Goal: Task Accomplishment & Management: Manage account settings

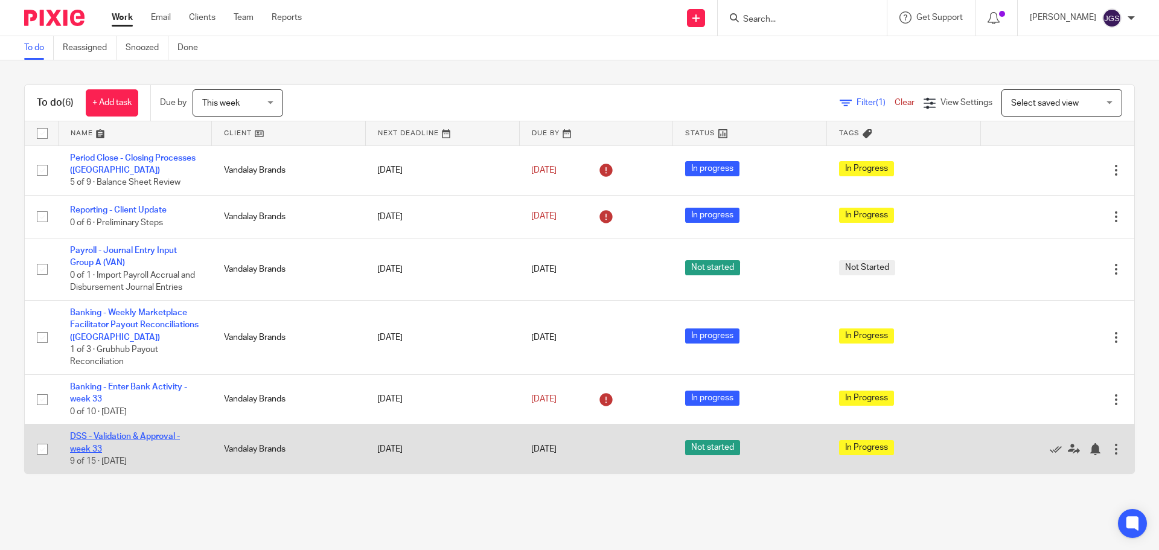
click at [97, 449] on link "DSS - Validation & Approval - week 33" at bounding box center [125, 442] width 110 height 21
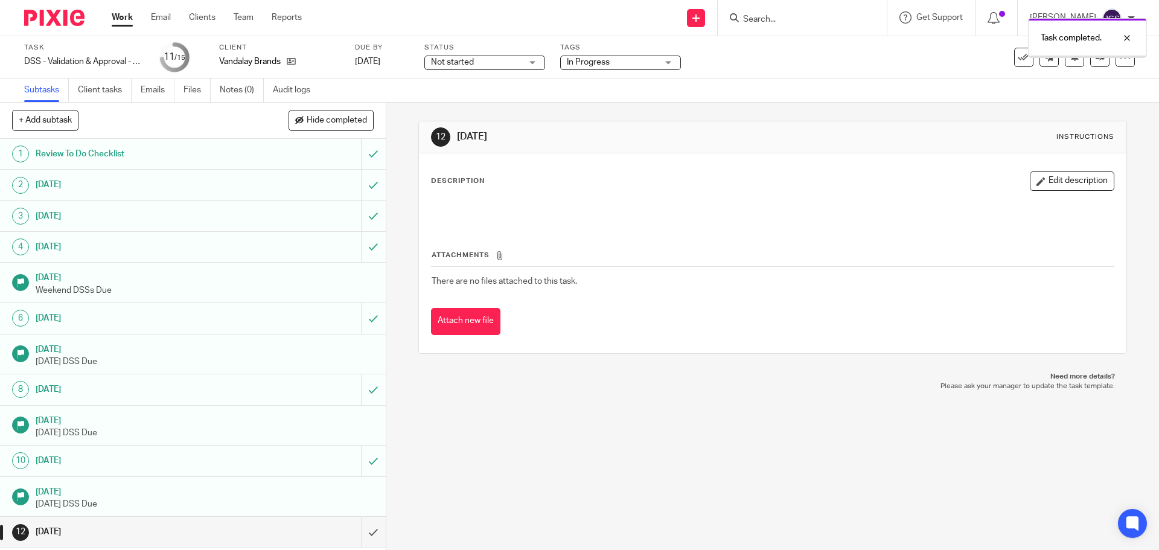
click at [117, 16] on link "Work" at bounding box center [122, 17] width 21 height 12
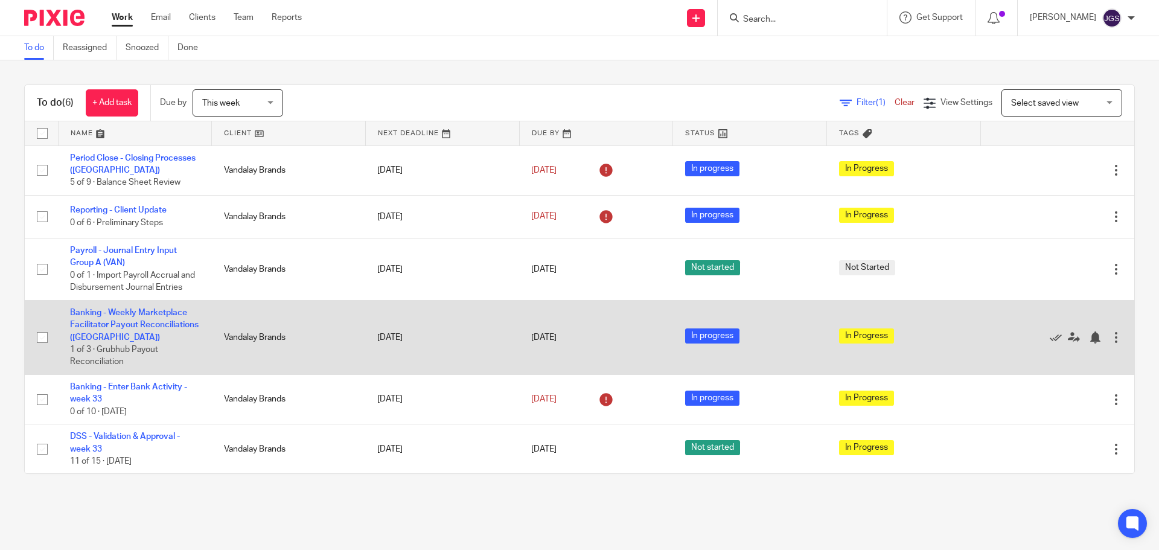
click at [126, 317] on td "Banking - Weekly Marketplace Facilitator Payout Reconciliations (VAN) 1 of 3 · …" at bounding box center [135, 337] width 154 height 74
click at [106, 314] on link "Banking - Weekly Marketplace Facilitator Payout Reconciliations ([GEOGRAPHIC_DA…" at bounding box center [134, 324] width 129 height 33
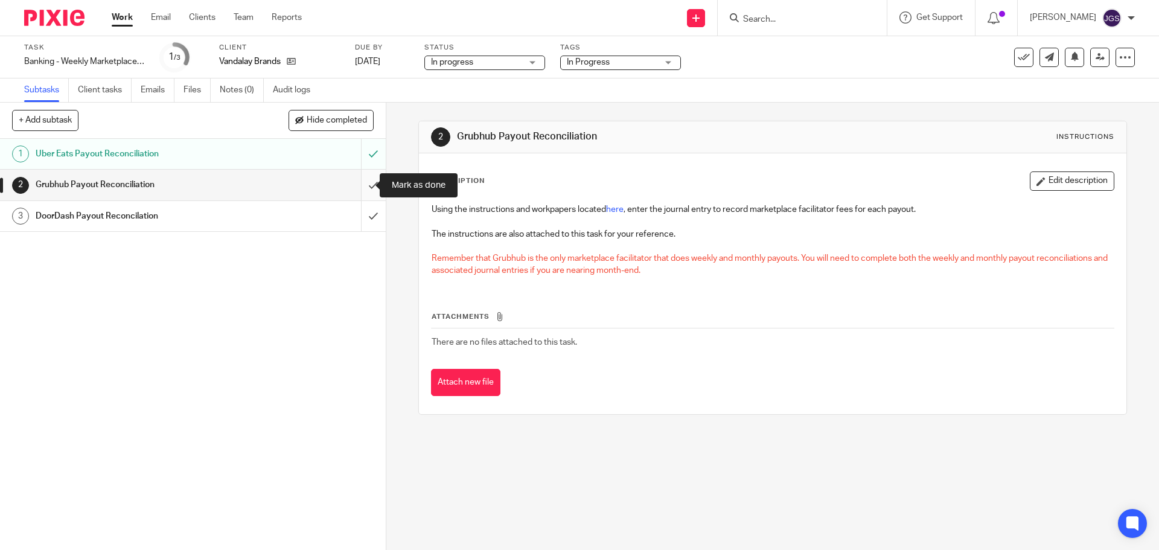
click at [360, 186] on input "submit" at bounding box center [193, 185] width 386 height 30
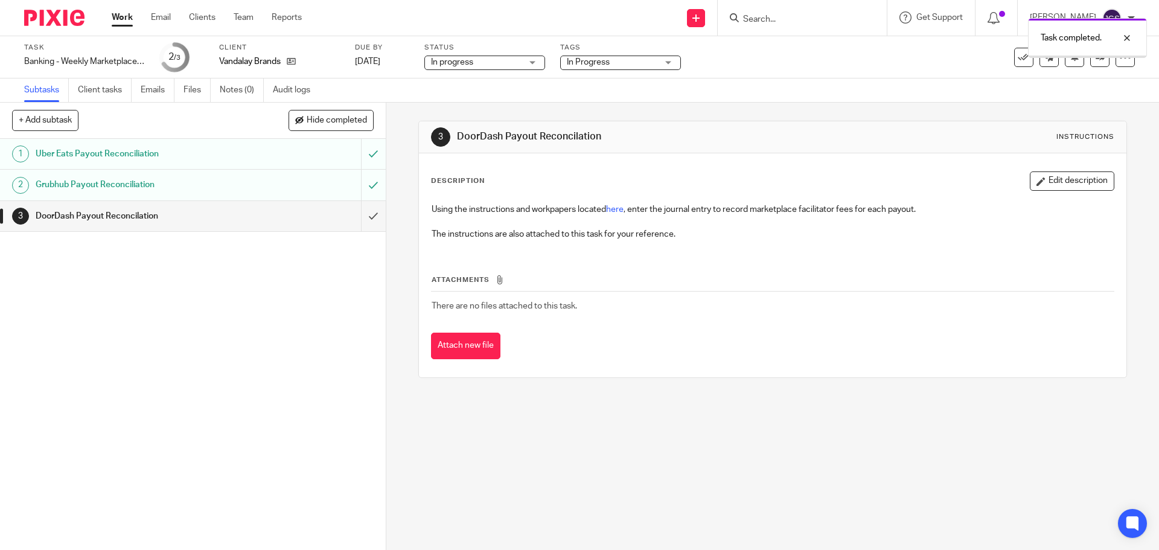
click at [118, 14] on link "Work" at bounding box center [122, 17] width 21 height 12
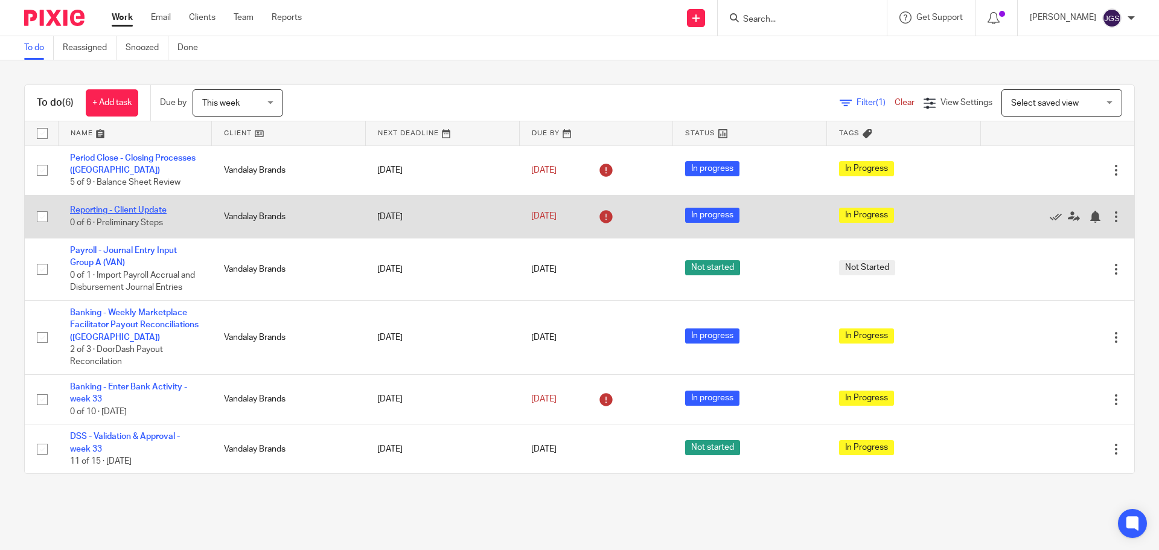
click at [111, 209] on link "Reporting - Client Update" at bounding box center [118, 210] width 97 height 8
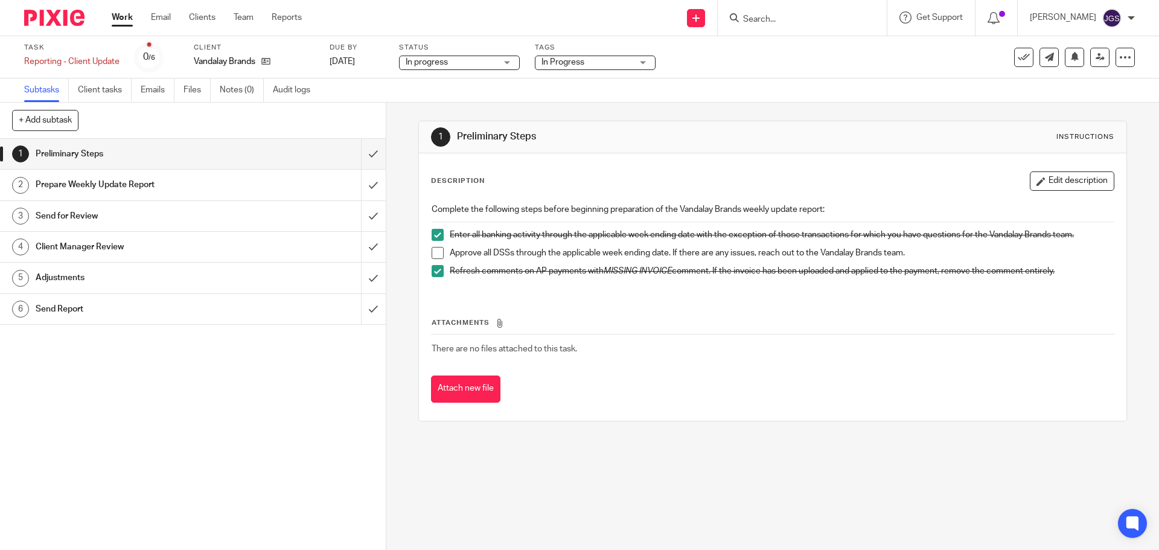
click at [434, 250] on span at bounding box center [438, 253] width 12 height 12
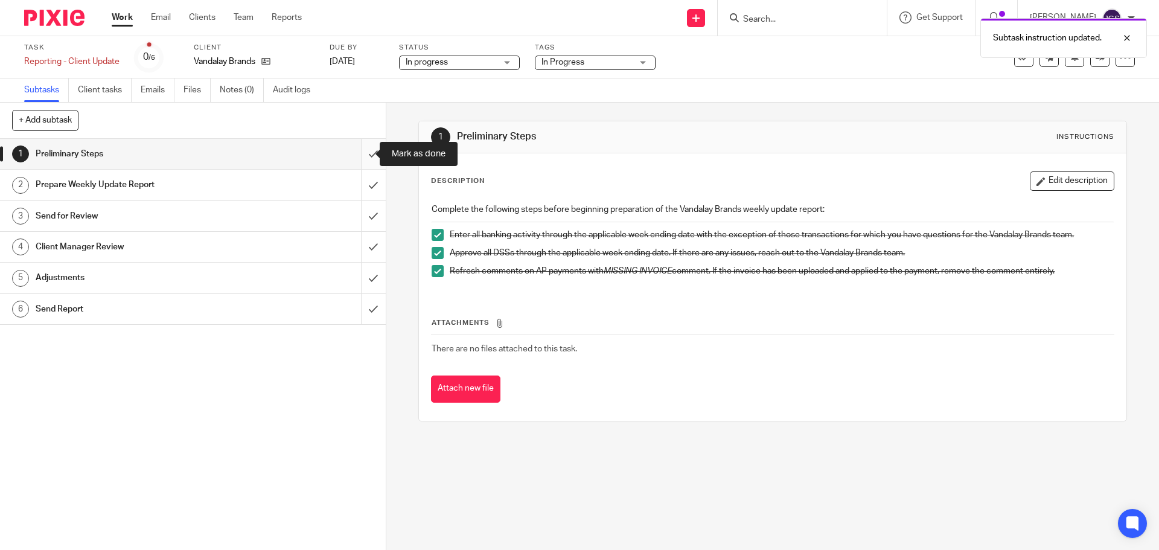
click at [360, 152] on input "submit" at bounding box center [193, 154] width 386 height 30
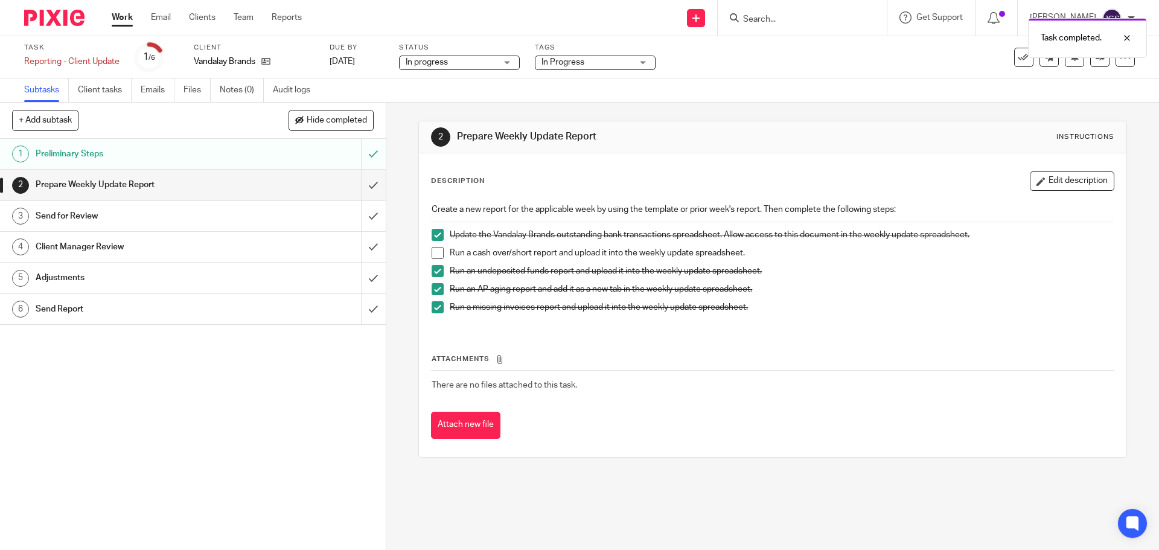
click at [436, 255] on span at bounding box center [438, 253] width 12 height 12
click at [360, 185] on input "submit" at bounding box center [193, 185] width 386 height 30
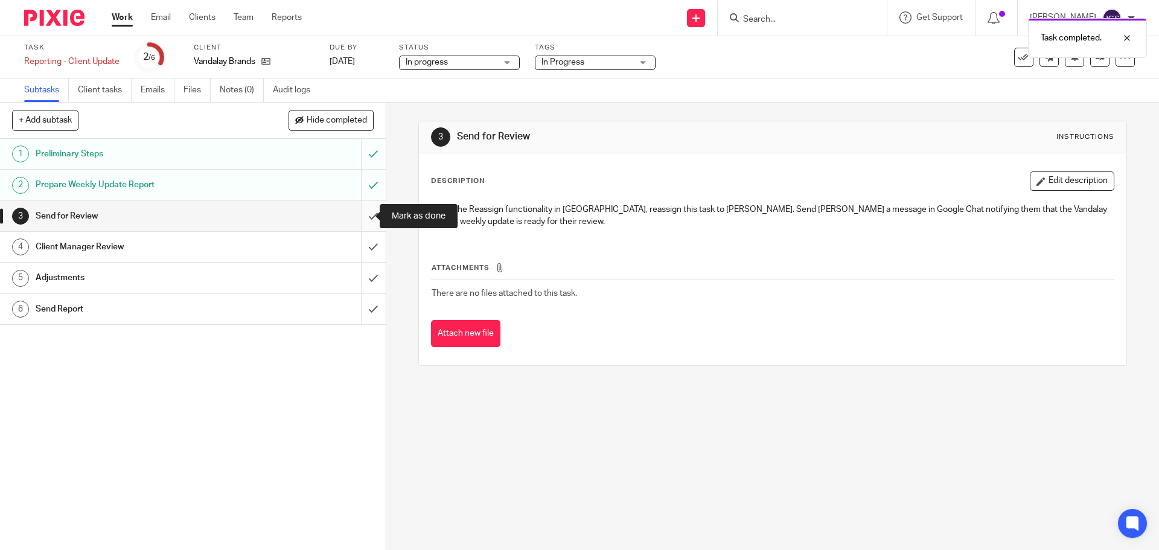
click at [362, 216] on input "submit" at bounding box center [193, 216] width 386 height 30
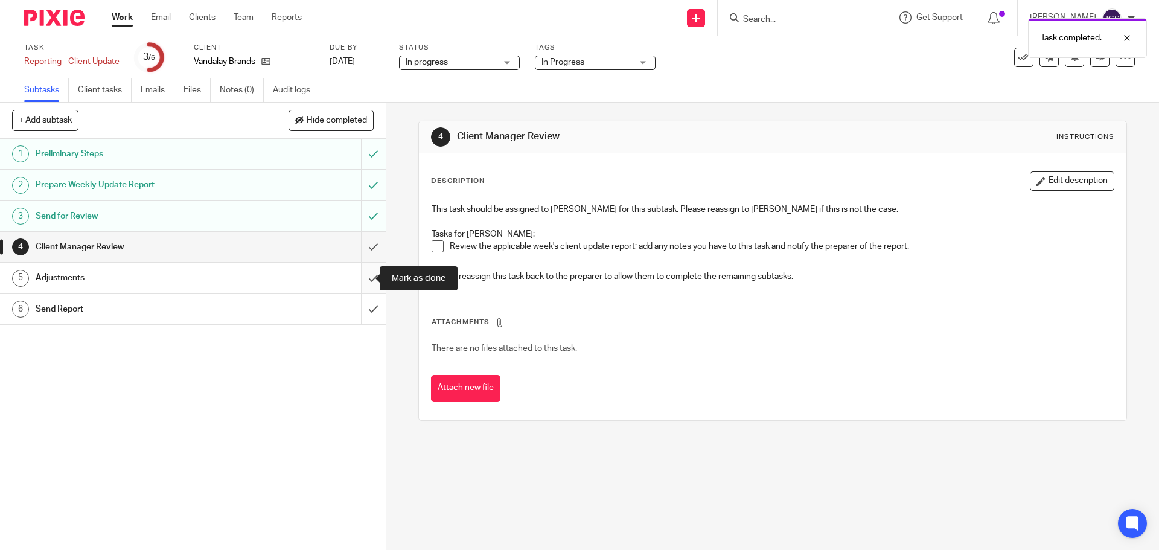
click at [360, 279] on input "submit" at bounding box center [193, 278] width 386 height 30
click at [360, 250] on input "submit" at bounding box center [193, 247] width 386 height 30
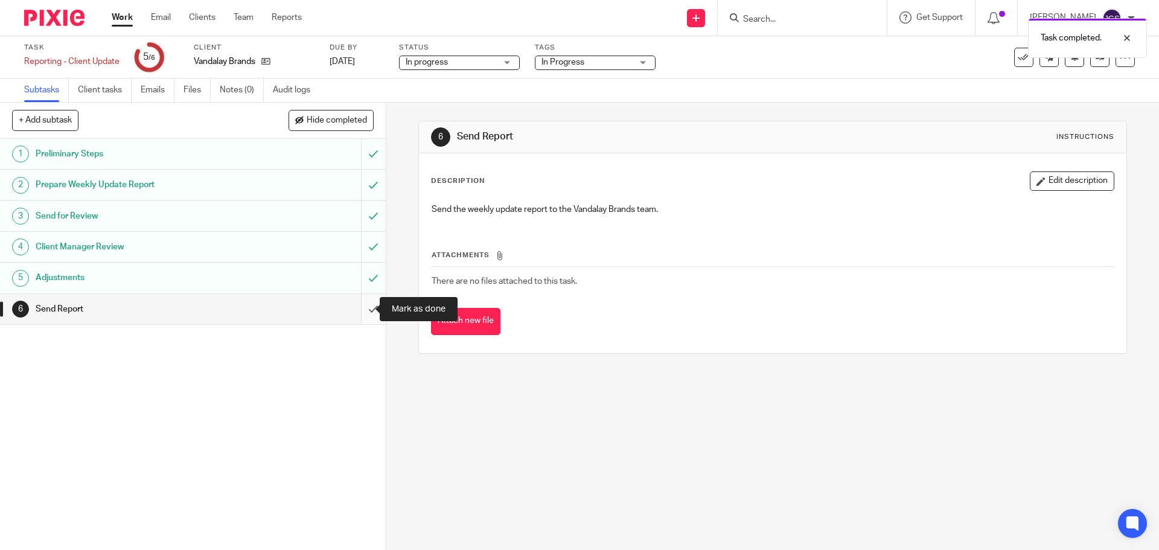
click at [360, 308] on input "submit" at bounding box center [193, 309] width 386 height 30
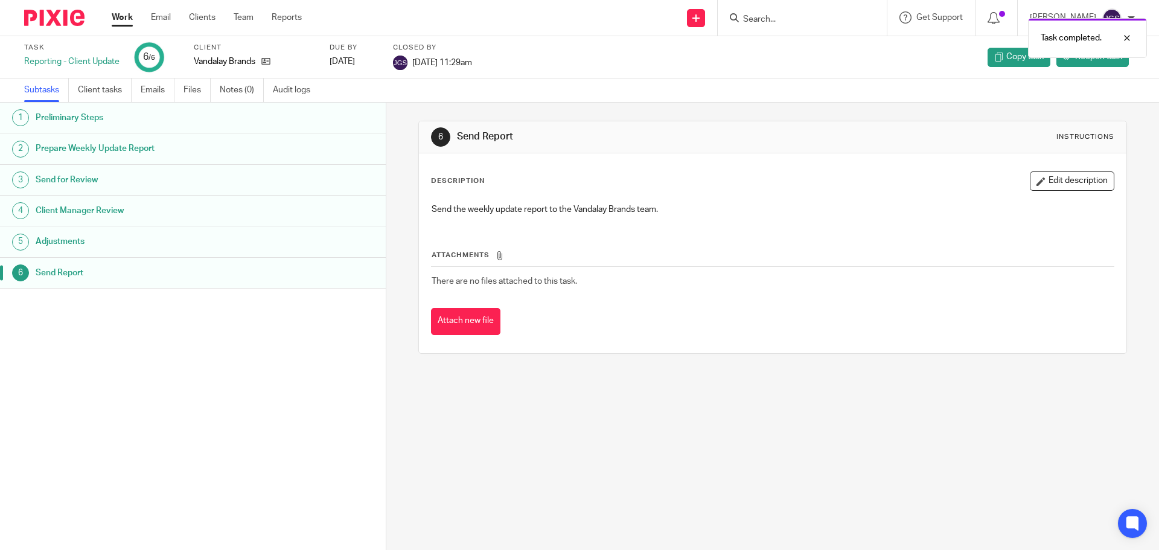
click at [123, 17] on link "Work" at bounding box center [122, 17] width 21 height 12
